Goal: Task Accomplishment & Management: Use online tool/utility

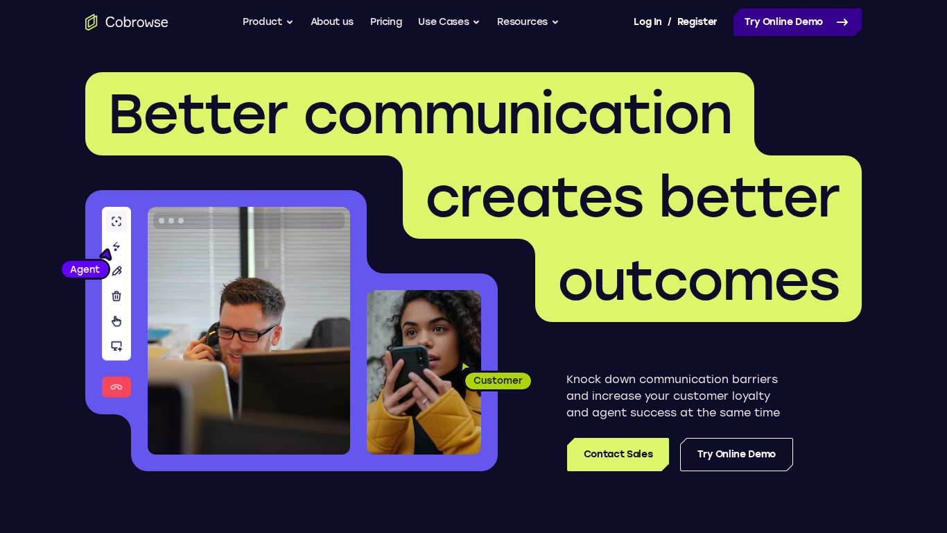
click at [811, 34] on link "Try Online Demo" at bounding box center [798, 22] width 128 height 28
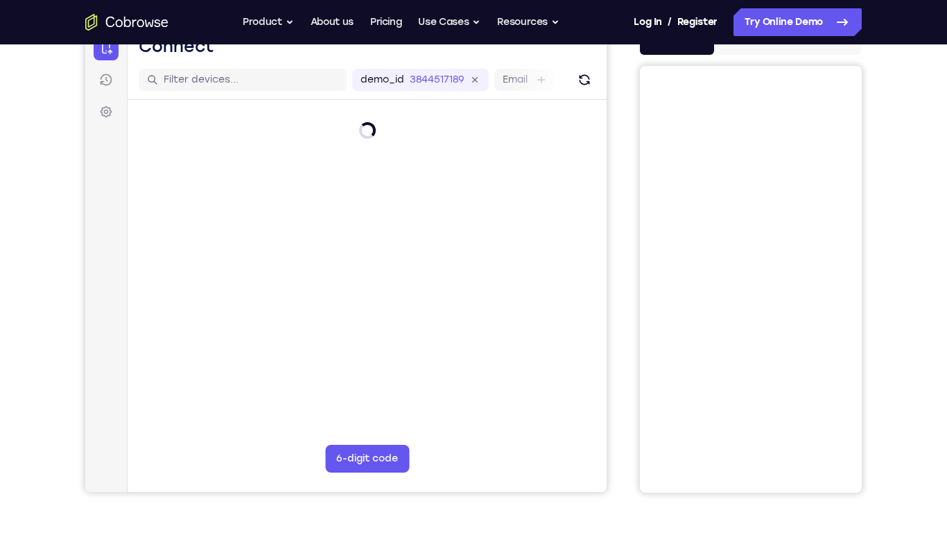
scroll to position [159, 0]
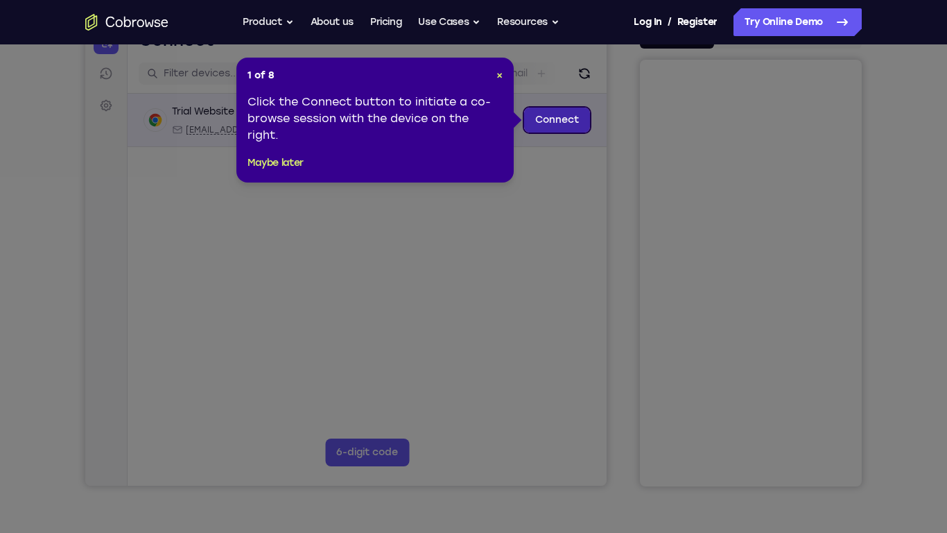
click at [551, 113] on link "Connect" at bounding box center [557, 119] width 66 height 25
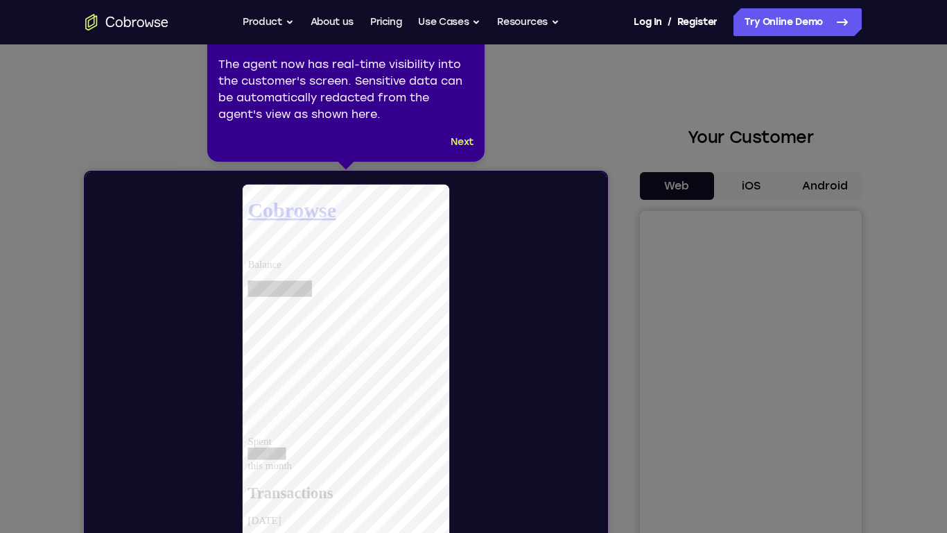
scroll to position [0, 0]
click at [457, 150] on button "Next" at bounding box center [462, 142] width 23 height 17
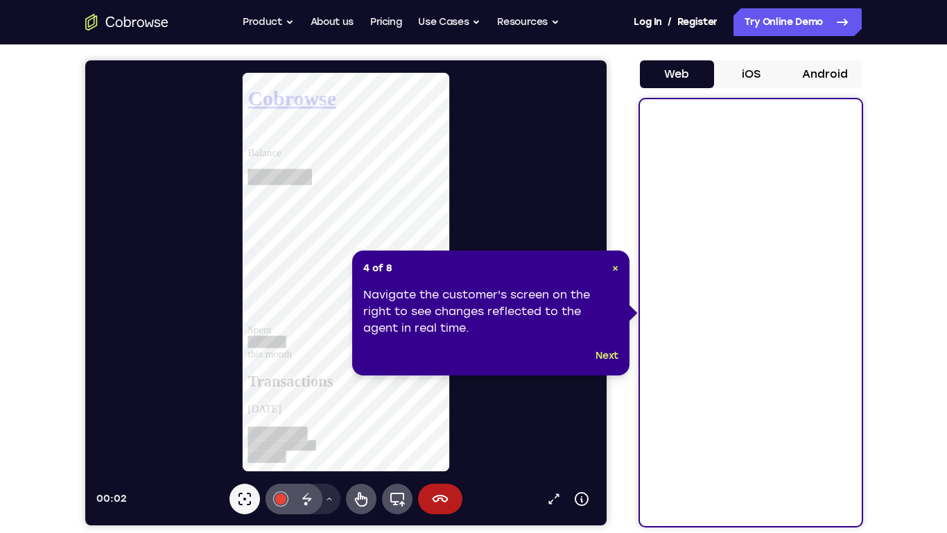
scroll to position [121, 0]
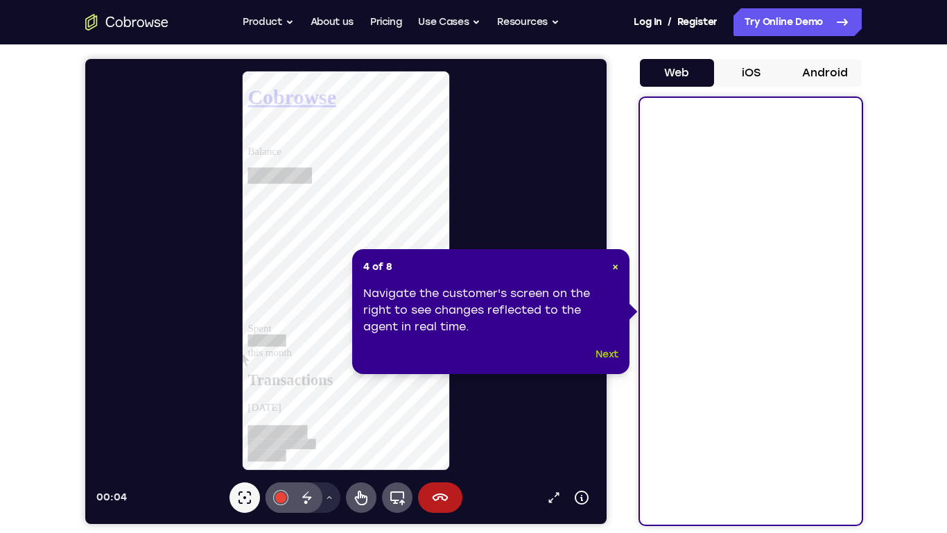
click at [612, 358] on button "Next" at bounding box center [607, 354] width 23 height 17
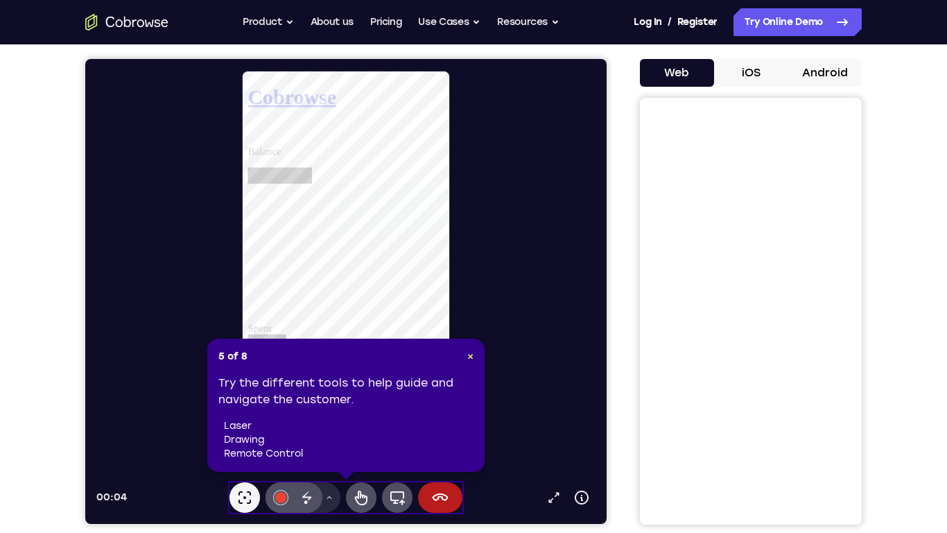
click at [612, 358] on div "Your Support Agent Your Customer Web iOS Android" at bounding box center [473, 268] width 777 height 512
click at [354, 483] on button "Remote control" at bounding box center [361, 497] width 31 height 31
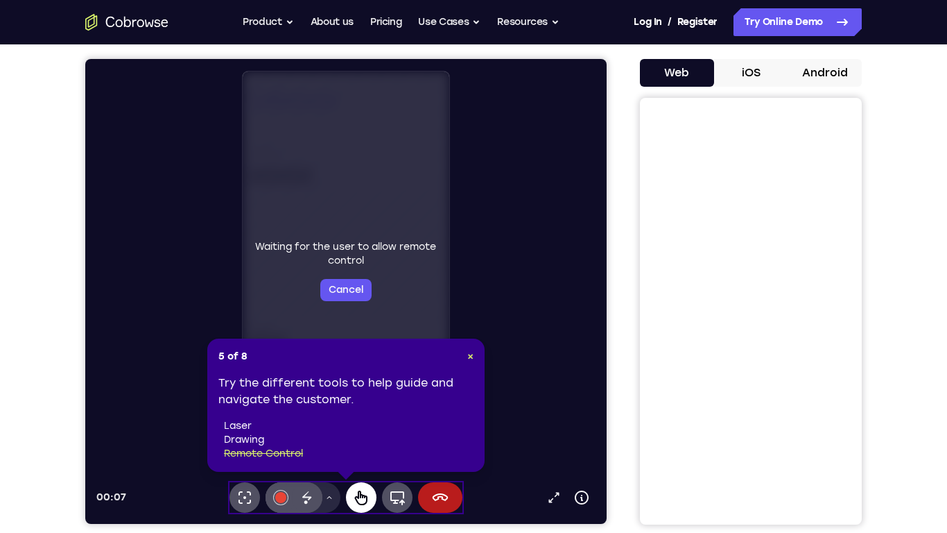
click at [354, 483] on button "Remote control" at bounding box center [361, 497] width 31 height 31
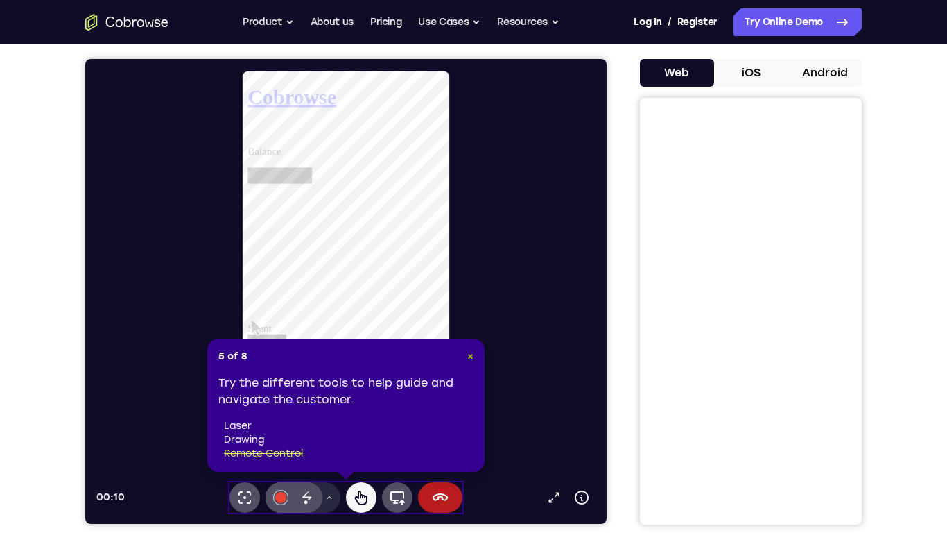
click at [467, 350] on span "×" at bounding box center [470, 356] width 6 height 12
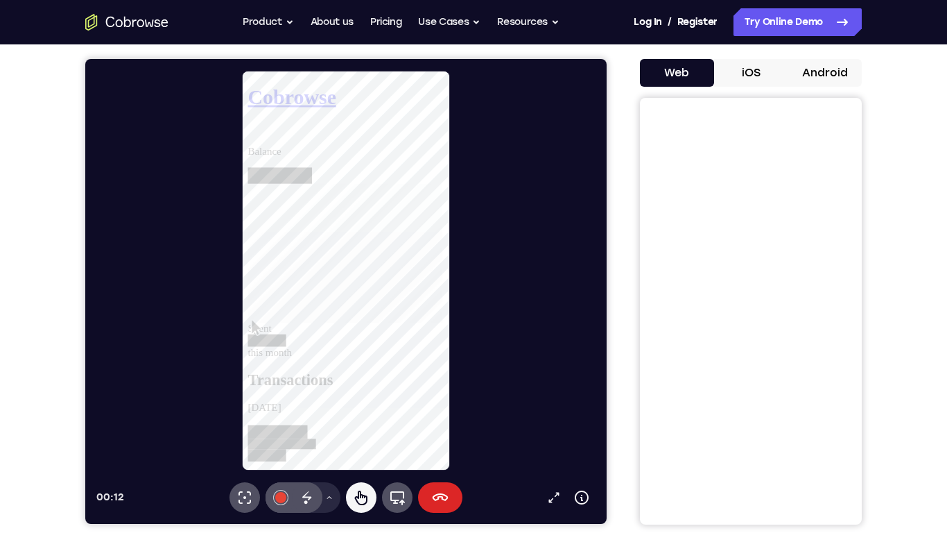
click at [433, 494] on icon at bounding box center [440, 497] width 17 height 17
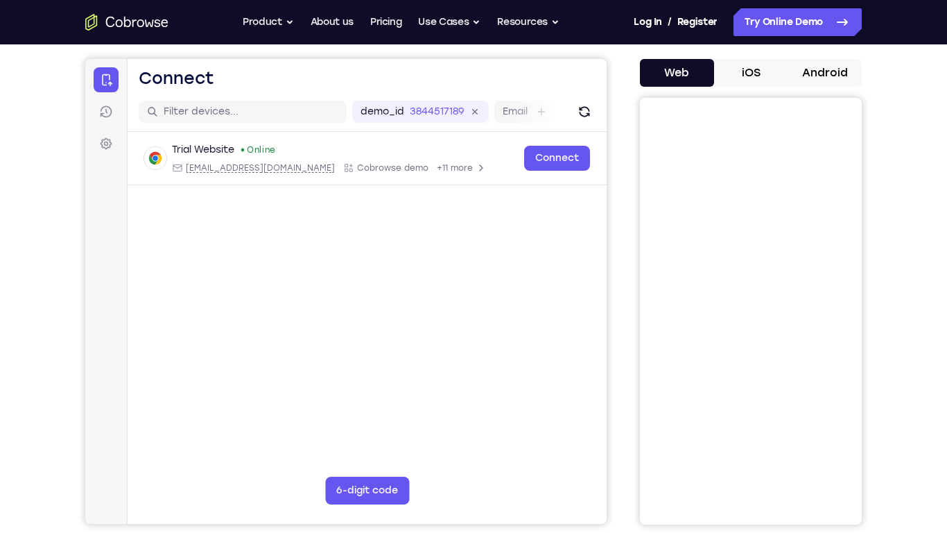
scroll to position [0, 0]
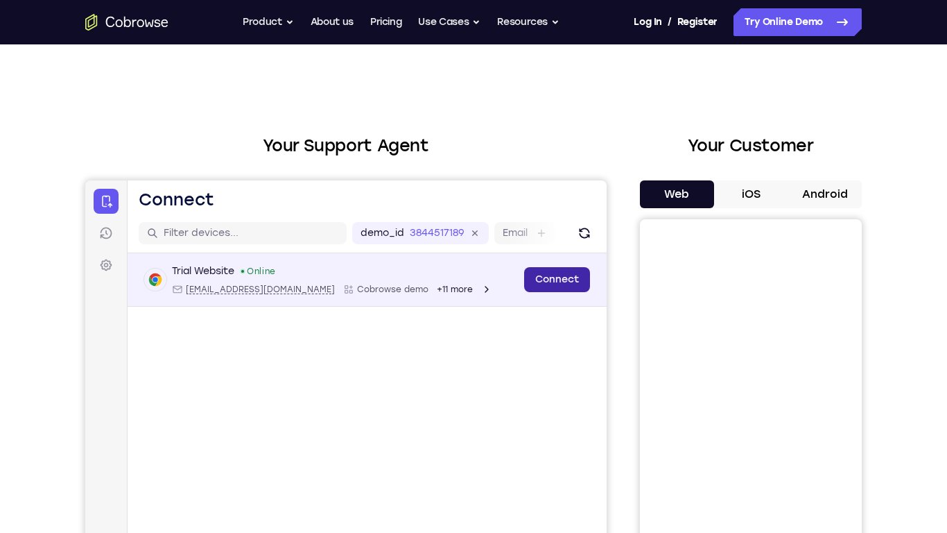
click at [549, 282] on link "Connect" at bounding box center [557, 279] width 66 height 25
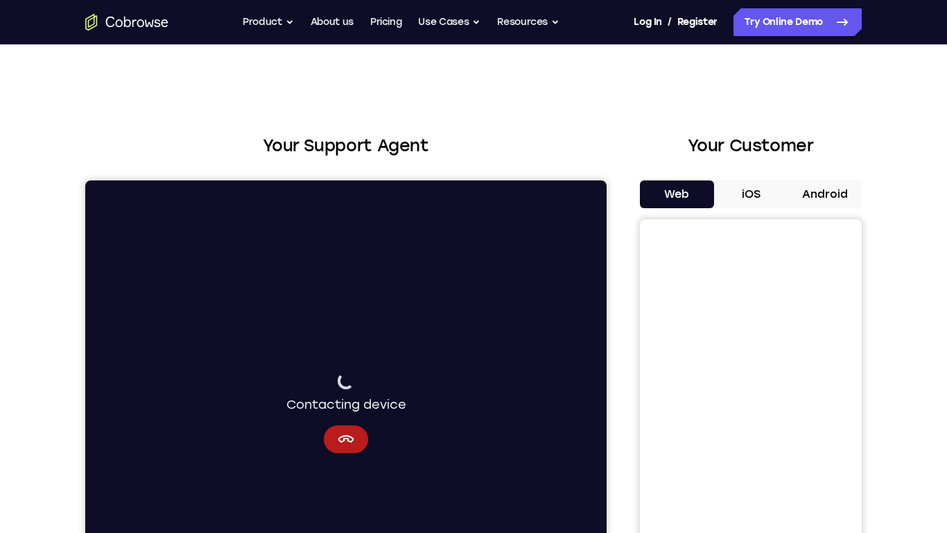
scroll to position [71, 0]
